Goal: Transaction & Acquisition: Purchase product/service

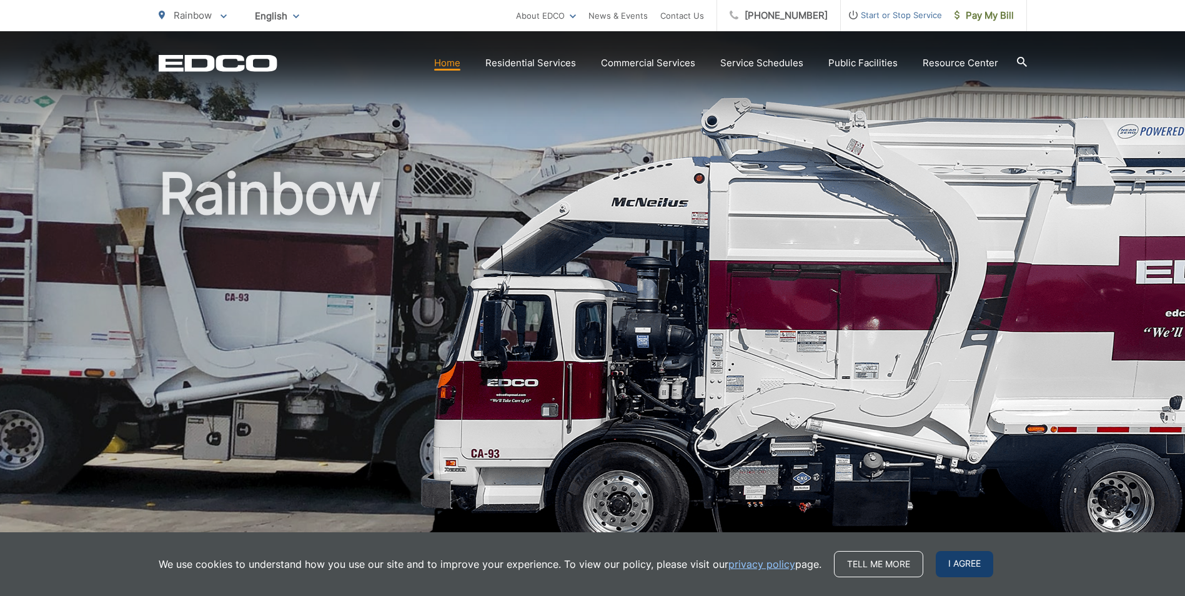
click at [948, 559] on span "I agree" at bounding box center [963, 564] width 57 height 26
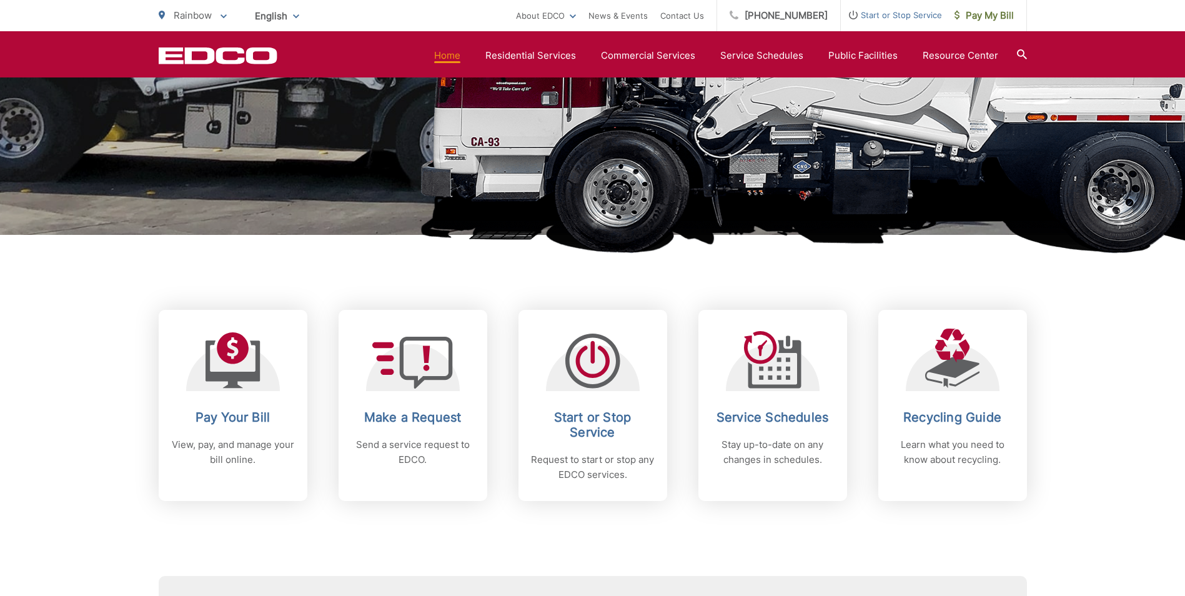
scroll to position [312, 0]
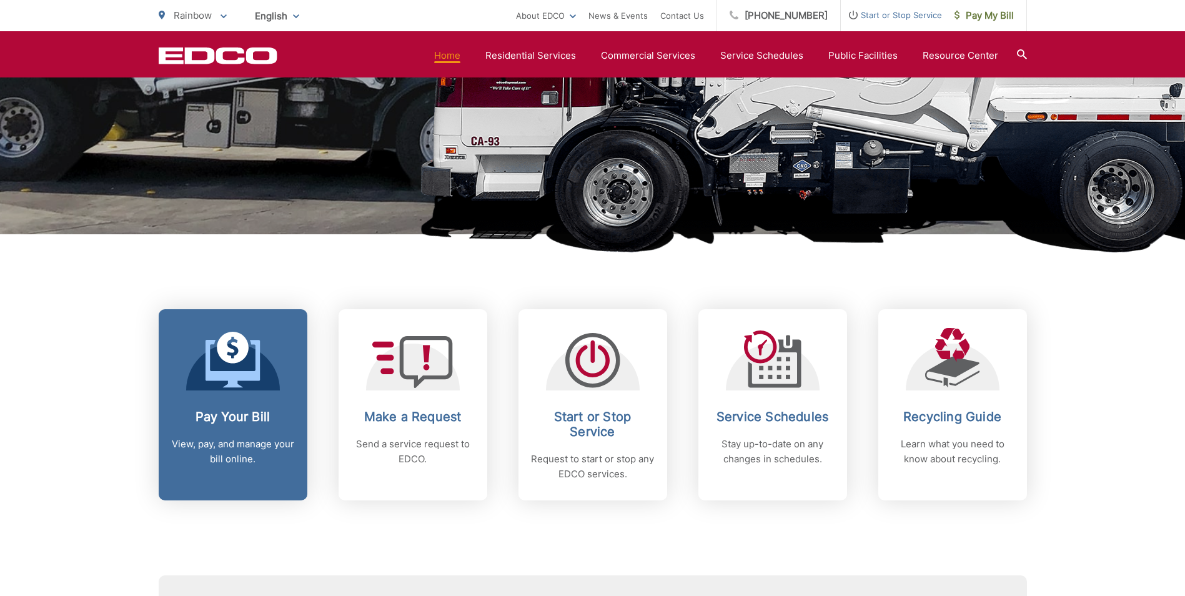
click at [299, 366] on link "Pay Your Bill View, pay, and manage your bill online." at bounding box center [233, 404] width 149 height 191
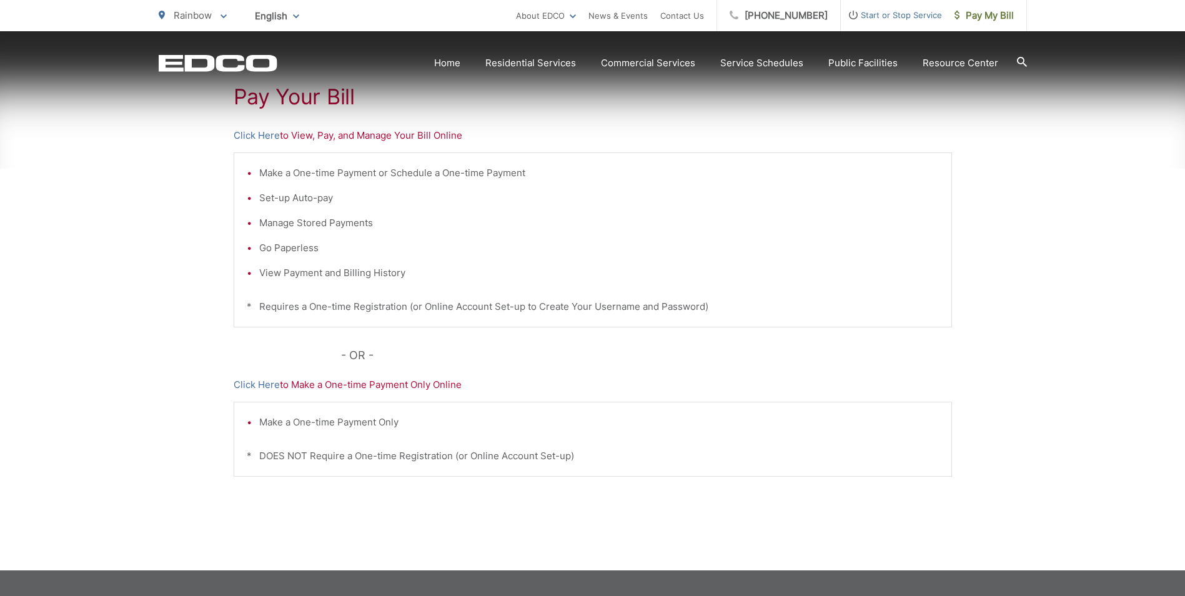
scroll to position [250, 0]
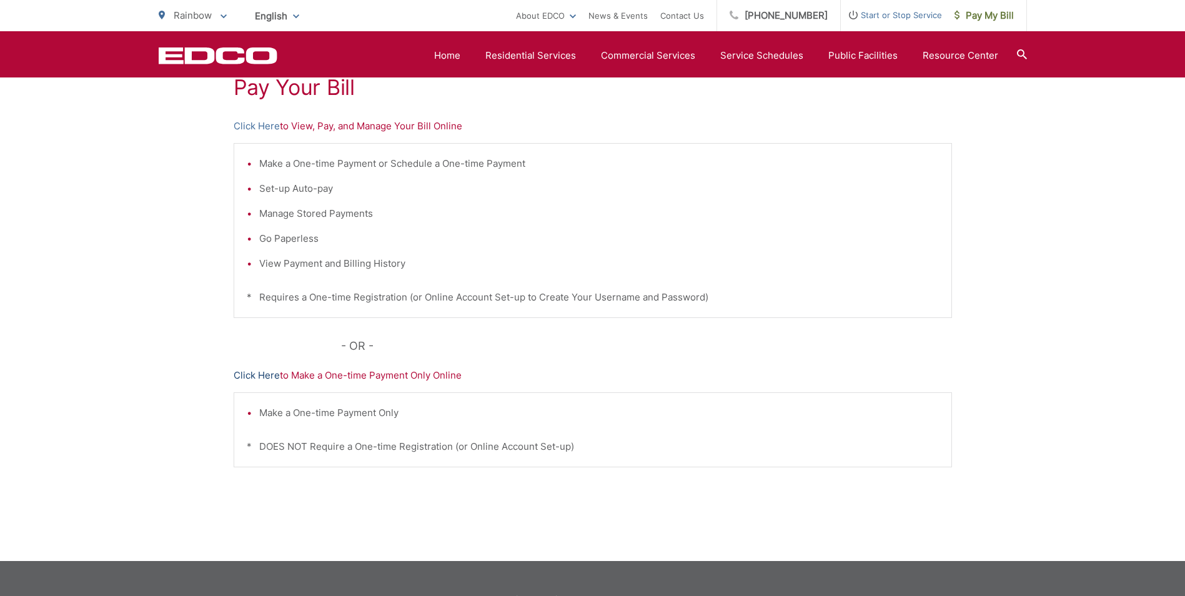
click at [260, 377] on link "Click Here" at bounding box center [257, 375] width 46 height 15
click at [247, 122] on link "Click Here" at bounding box center [257, 126] width 46 height 15
